Goal: Task Accomplishment & Management: Manage account settings

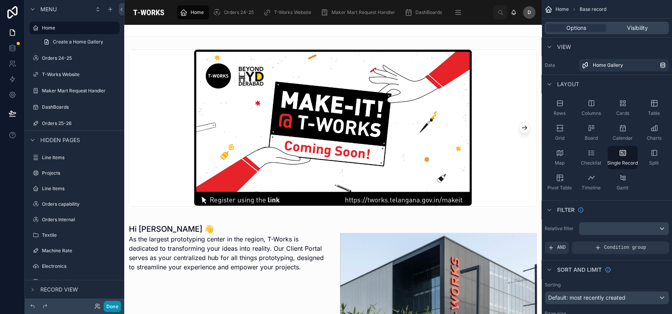
click at [111, 302] on button "Done" at bounding box center [112, 306] width 17 height 11
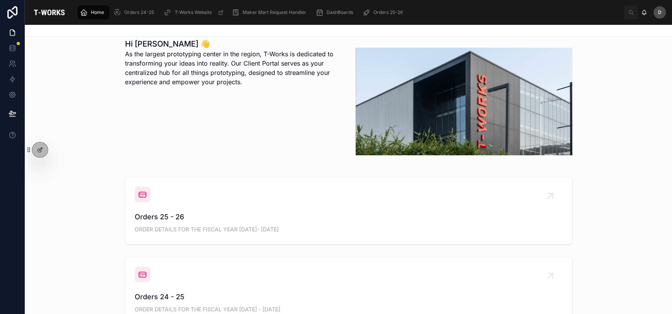
scroll to position [194, 0]
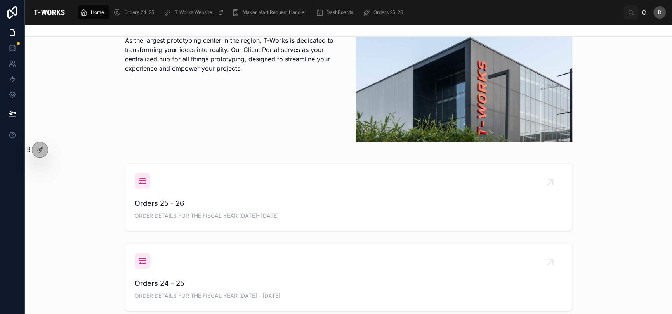
click at [349, 203] on span "Orders 25 - 26" at bounding box center [349, 203] width 428 height 11
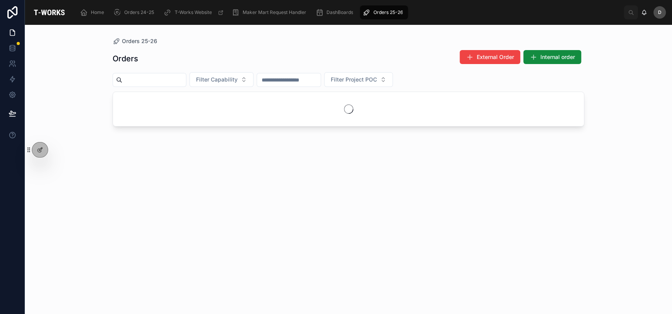
click at [546, 81] on div "Filter Capability Filter Project POC" at bounding box center [348, 79] width 471 height 15
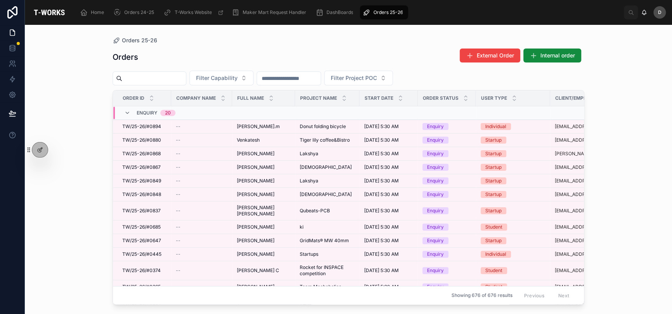
click at [166, 71] on div at bounding box center [150, 78] width 74 height 14
click at [171, 78] on input "text" at bounding box center [154, 78] width 64 height 11
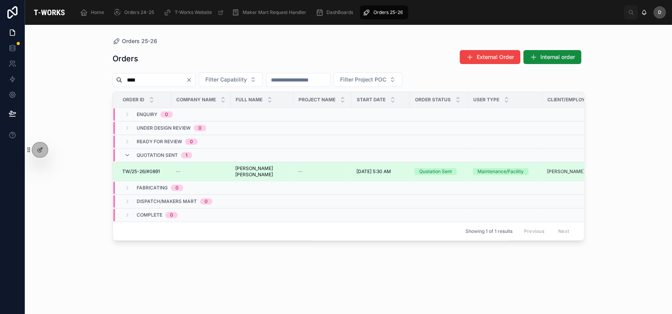
type input "****"
click at [241, 168] on span "[PERSON_NAME] [PERSON_NAME]" at bounding box center [262, 171] width 54 height 12
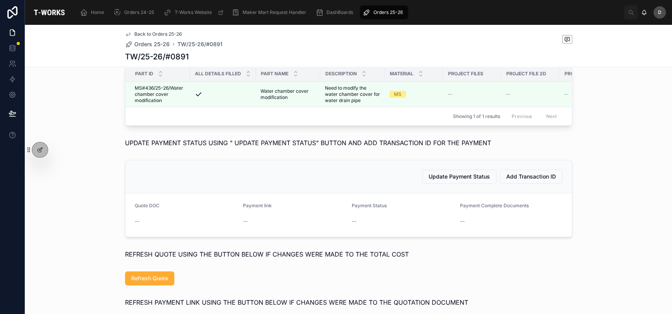
scroll to position [284, 0]
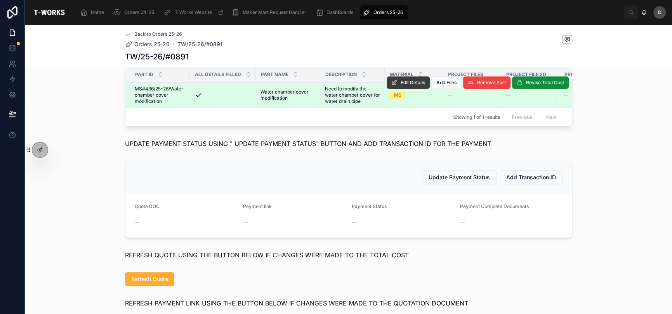
click at [405, 86] on span "Edit Details" at bounding box center [412, 83] width 24 height 6
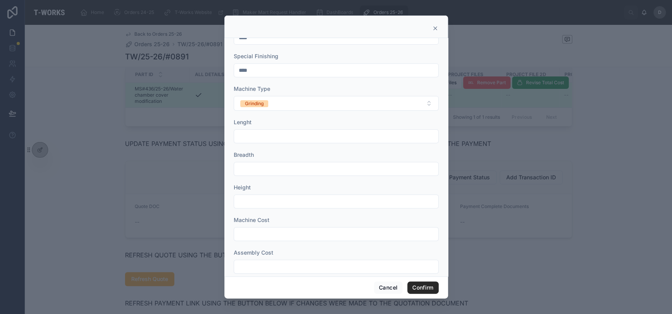
scroll to position [261, 0]
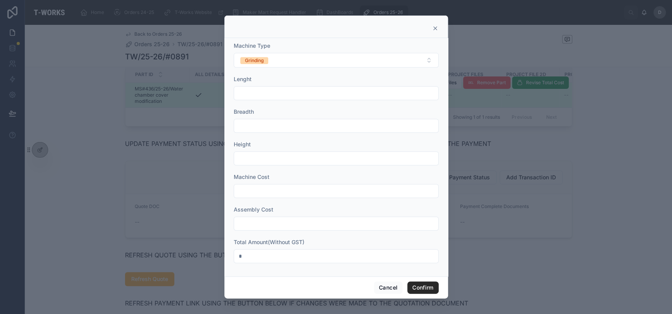
click at [300, 222] on input "text" at bounding box center [336, 223] width 204 height 11
type input "*"
drag, startPoint x: 288, startPoint y: 190, endPoint x: 288, endPoint y: 178, distance: 11.6
click at [288, 190] on input "text" at bounding box center [336, 190] width 204 height 11
type input "*"
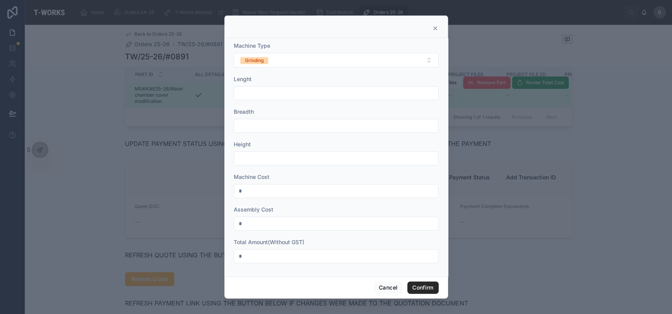
click at [284, 159] on input "text" at bounding box center [336, 158] width 204 height 11
type input "*"
click at [289, 129] on input "text" at bounding box center [336, 125] width 204 height 11
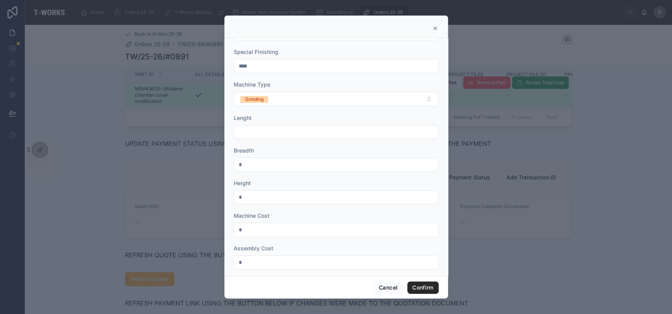
type input "*"
click at [289, 128] on input "text" at bounding box center [336, 131] width 204 height 11
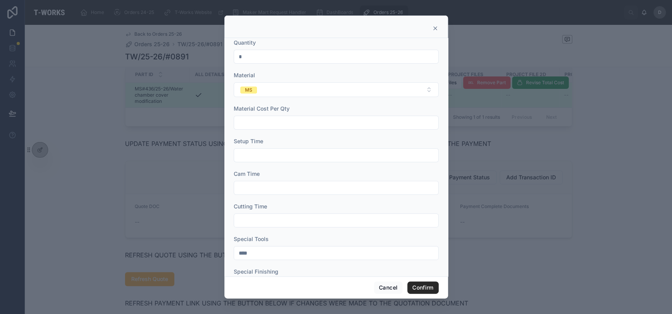
scroll to position [0, 0]
type input "*"
click at [295, 129] on input "text" at bounding box center [336, 125] width 204 height 11
click at [319, 110] on div "Material Cost Per Qty" at bounding box center [336, 111] width 205 height 8
click at [427, 282] on button "Confirm" at bounding box center [422, 287] width 31 height 12
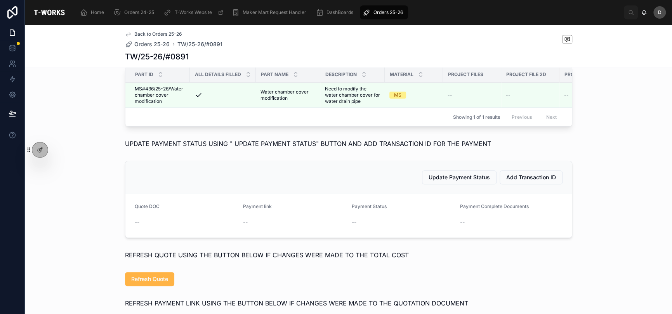
click at [161, 283] on span "Refresh Quote" at bounding box center [149, 279] width 37 height 8
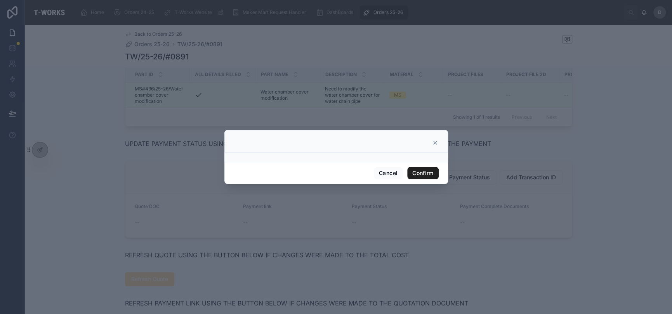
click at [426, 177] on button "Confirm" at bounding box center [422, 173] width 31 height 12
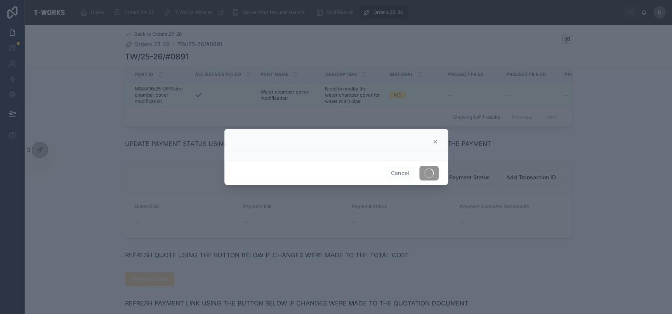
click at [542, 228] on div at bounding box center [336, 157] width 672 height 314
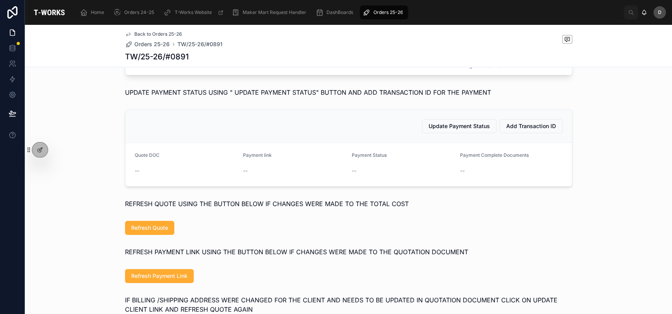
scroll to position [336, 0]
click at [165, 234] on button "Refresh Quote" at bounding box center [149, 227] width 49 height 14
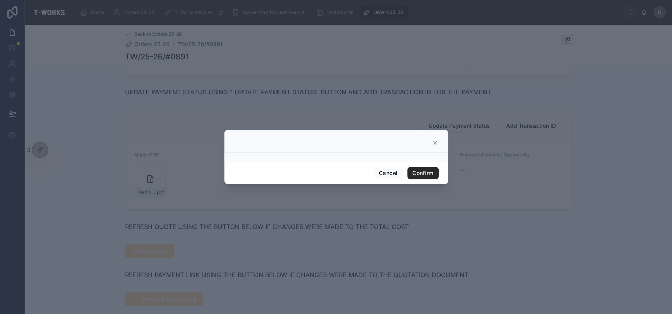
drag, startPoint x: 386, startPoint y: 115, endPoint x: 408, endPoint y: 130, distance: 26.6
click at [386, 115] on div at bounding box center [336, 157] width 672 height 314
click at [435, 143] on icon at bounding box center [435, 143] width 6 height 6
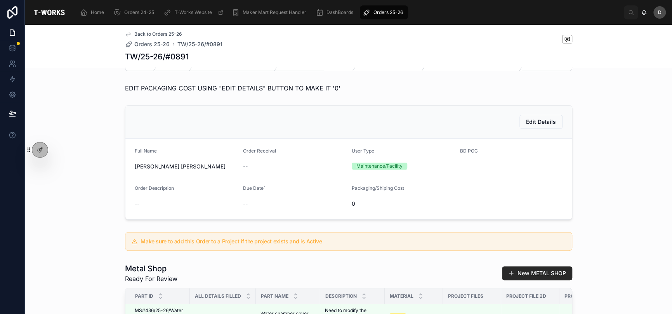
scroll to position [0, 0]
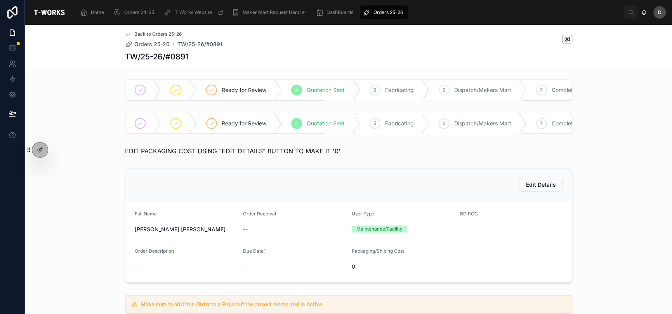
click at [220, 78] on div "Ready for Review 4 Quotation Sent 5 Fabricating 6 Dispatch/Makers Mart 7 Comple…" at bounding box center [348, 89] width 647 height 27
click at [223, 83] on div "Ready for Review" at bounding box center [239, 90] width 85 height 20
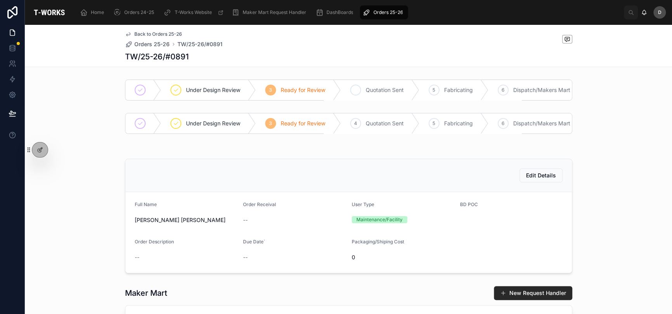
click at [378, 87] on span "Quotation Sent" at bounding box center [385, 90] width 38 height 8
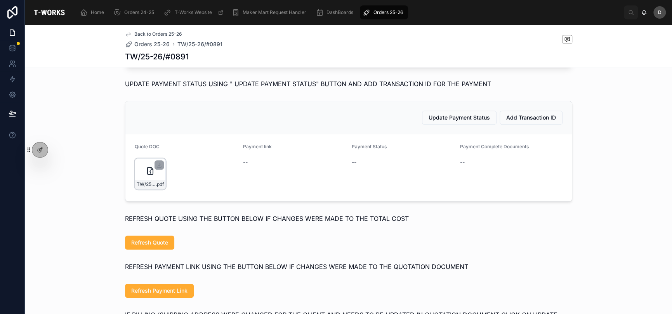
scroll to position [349, 0]
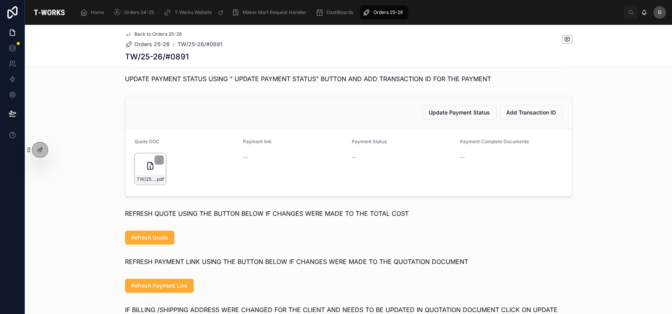
click at [141, 184] on div "TW/25-26/#0891 .pdf" at bounding box center [150, 168] width 31 height 31
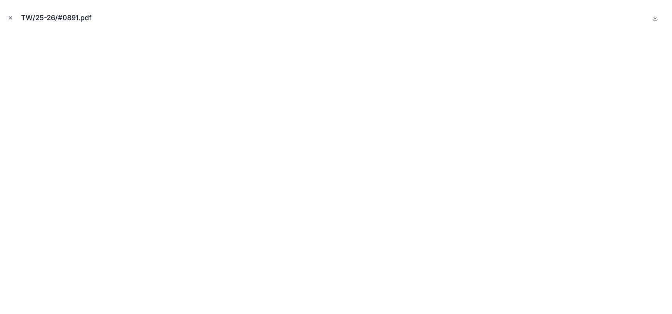
click at [10, 15] on icon "Close modal" at bounding box center [10, 17] width 5 height 5
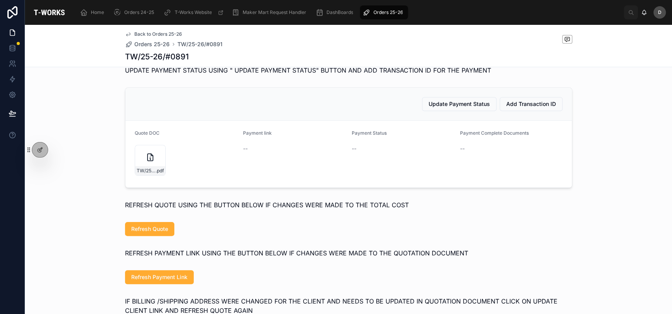
scroll to position [401, 0]
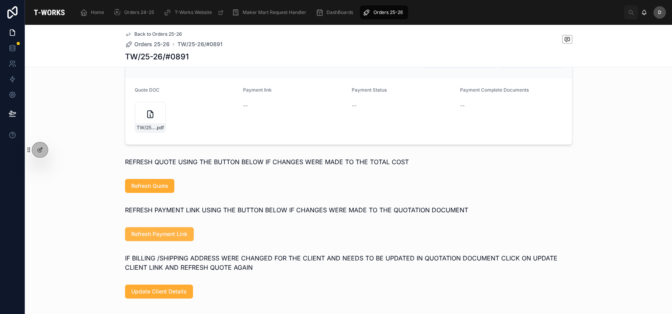
click at [184, 241] on button "Refresh Payment Link" at bounding box center [159, 234] width 69 height 14
